Goal: Navigation & Orientation: Go to known website

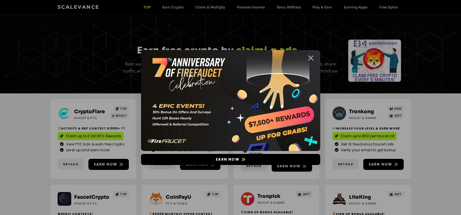
click at [311, 59] on icon "Close" at bounding box center [310, 57] width 7 height 7
